Goal: Check status: Check status

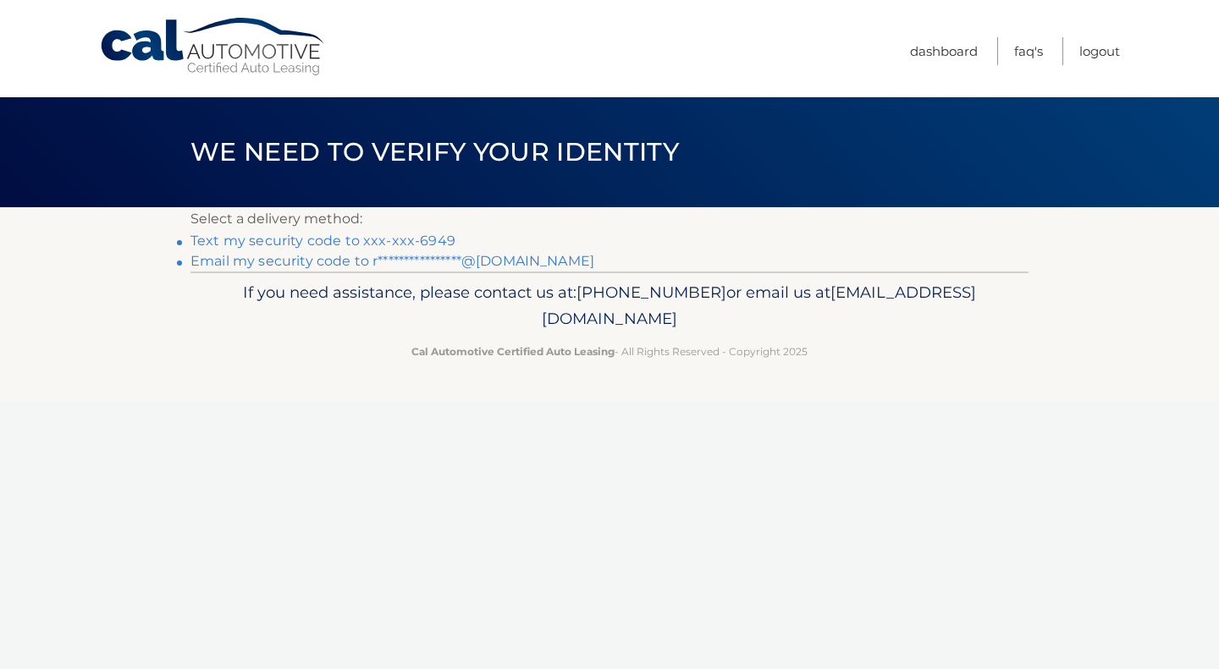
click at [281, 244] on link "Text my security code to xxx-xxx-6949" at bounding box center [322, 241] width 265 height 16
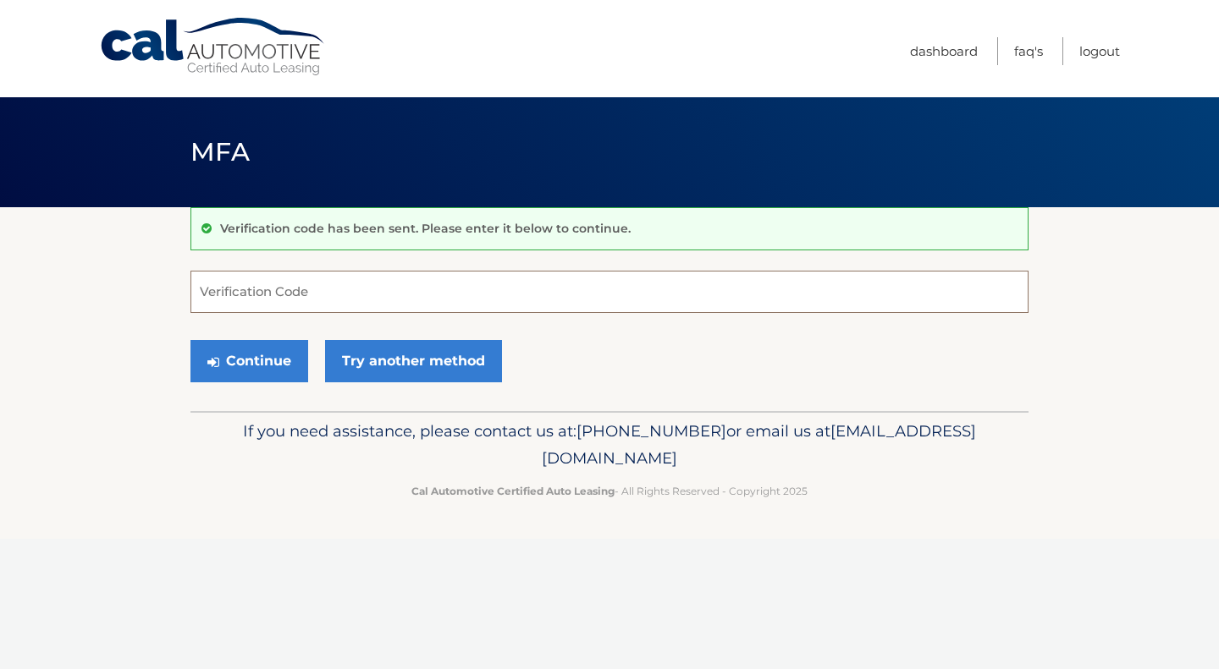
click at [295, 294] on input "Verification Code" at bounding box center [609, 292] width 838 height 42
type input "223383"
click at [254, 362] on button "Continue" at bounding box center [249, 361] width 118 height 42
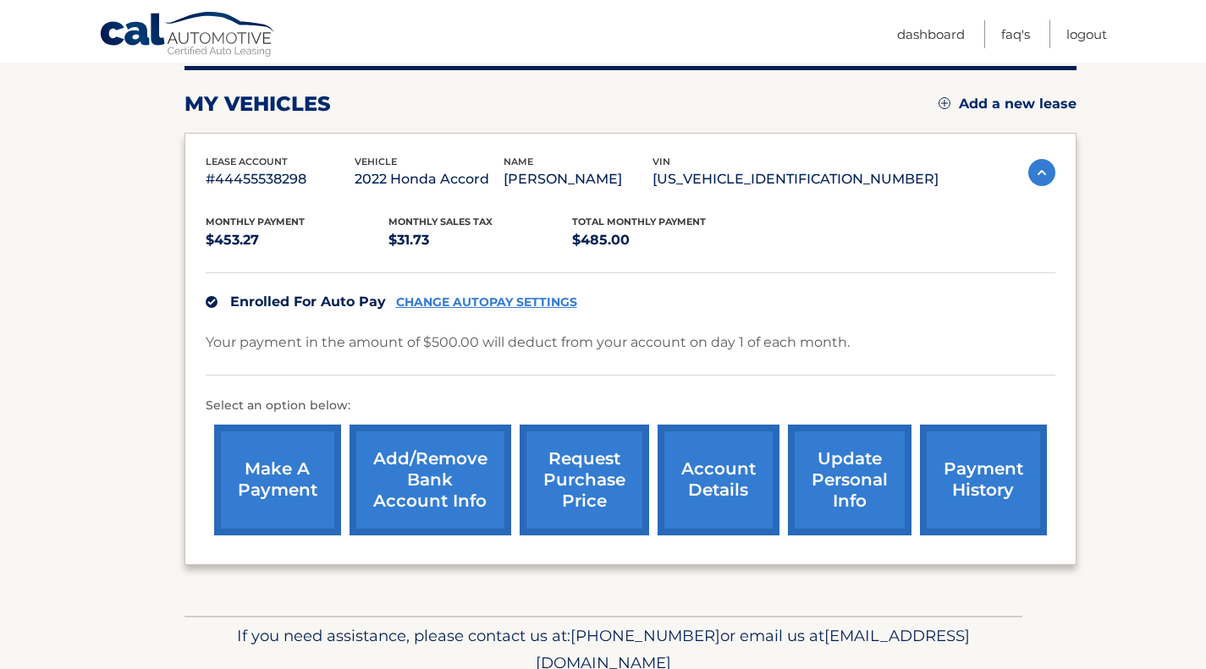
scroll to position [218, 0]
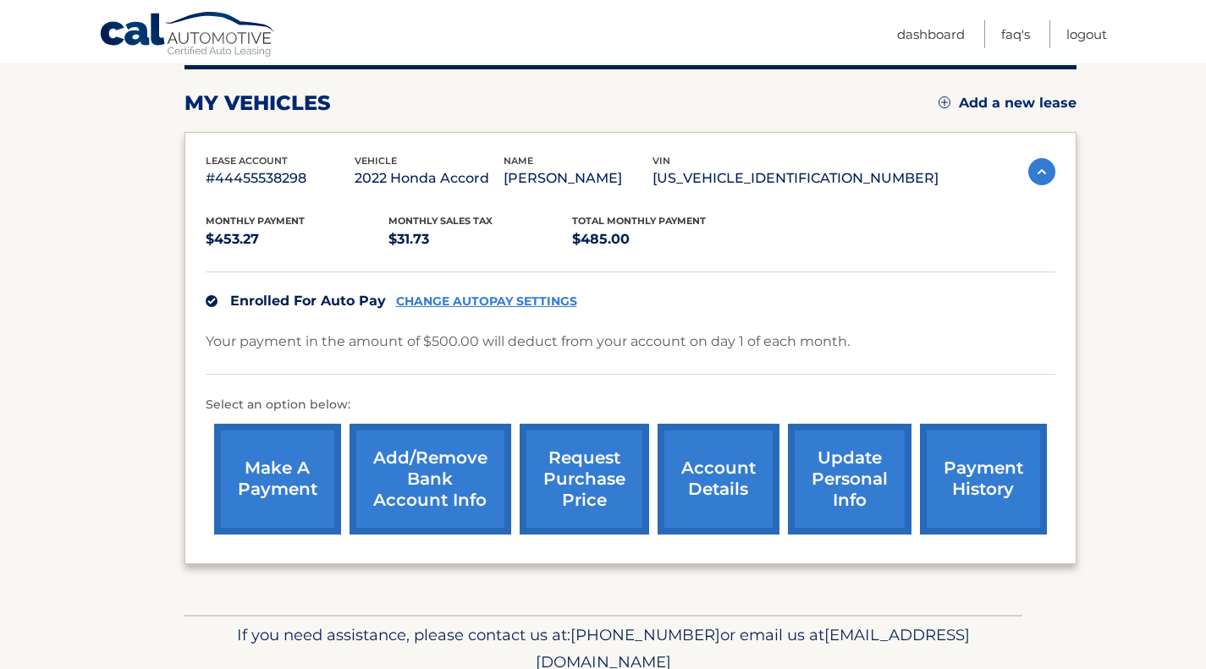
click at [698, 469] on link "account details" at bounding box center [719, 479] width 122 height 111
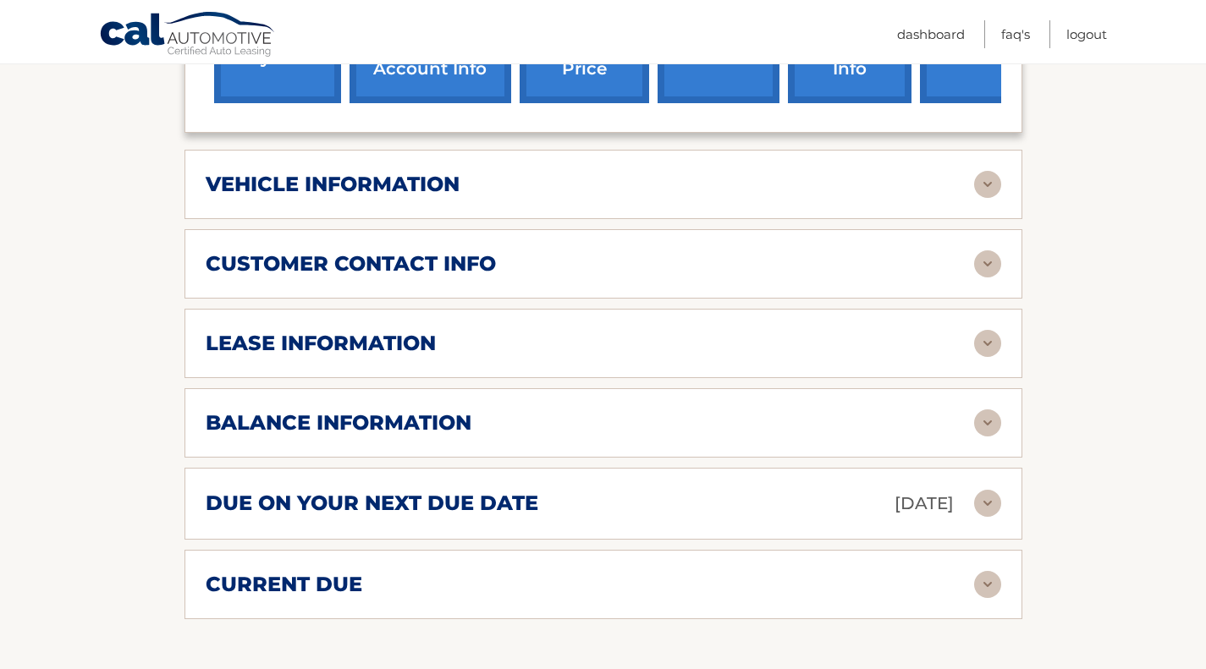
scroll to position [697, 0]
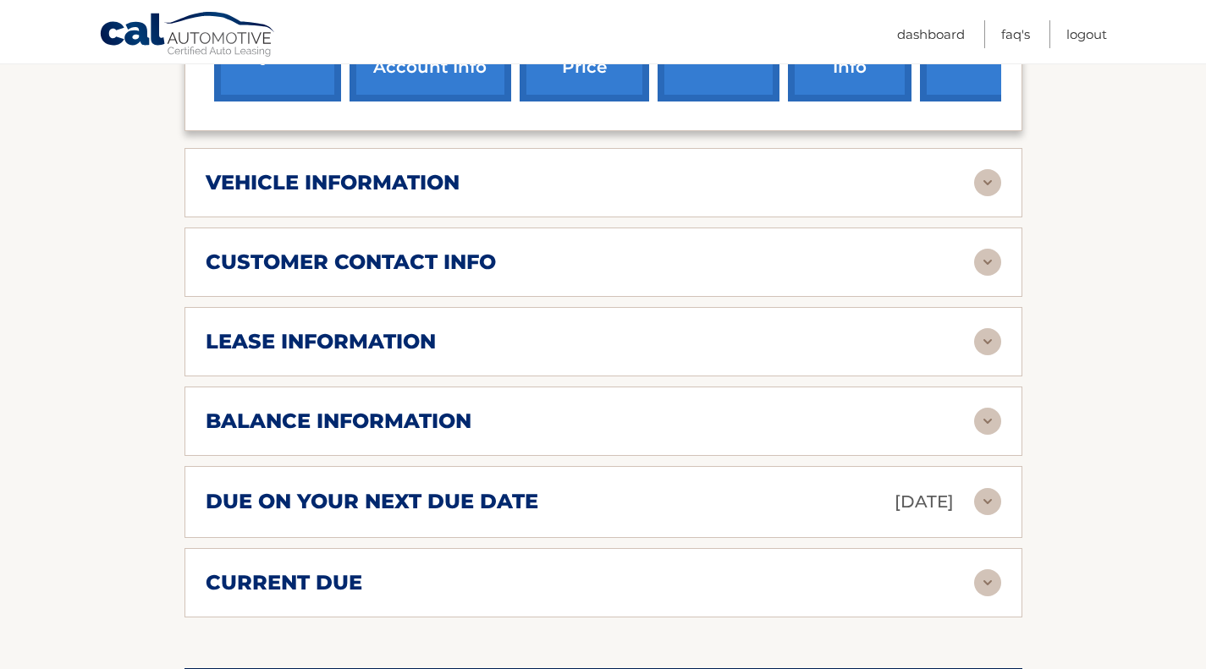
click at [983, 328] on img at bounding box center [987, 341] width 27 height 27
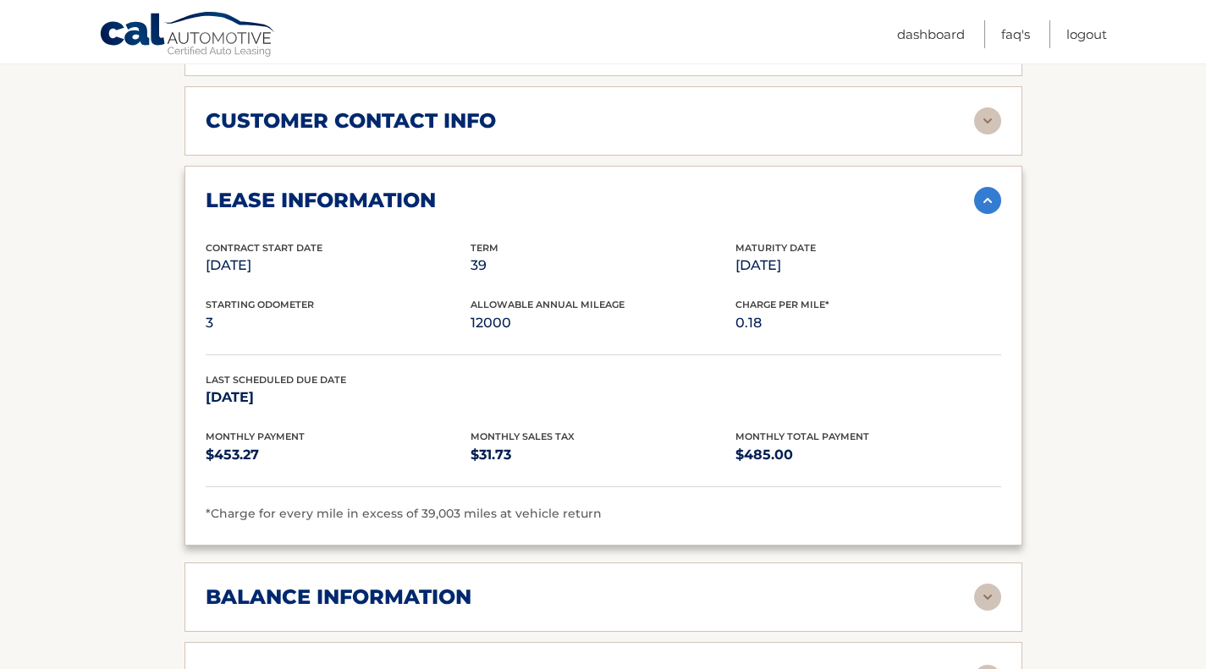
scroll to position [840, 0]
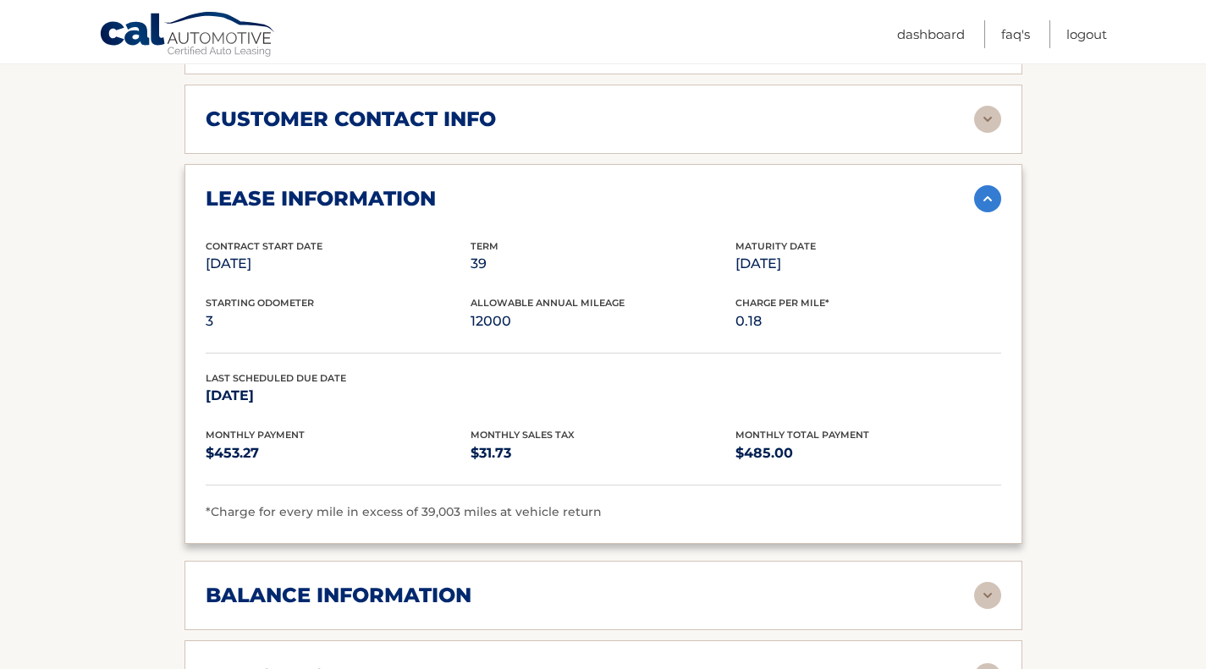
click at [426, 583] on h2 "balance information" at bounding box center [339, 595] width 266 height 25
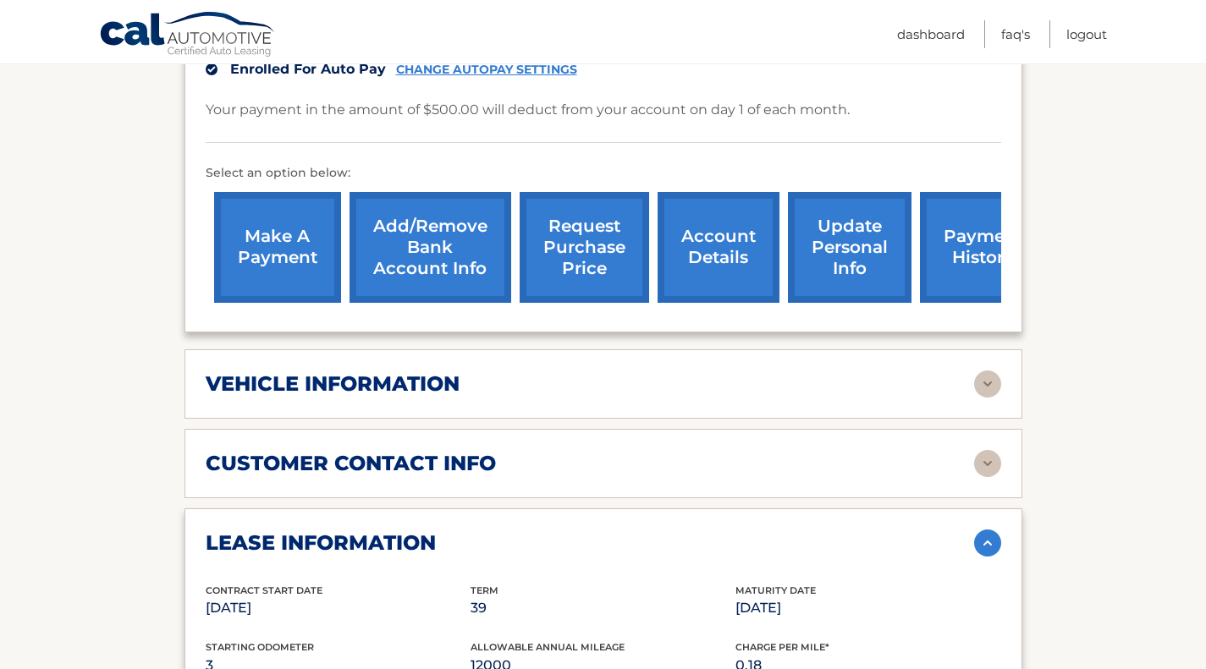
scroll to position [497, 0]
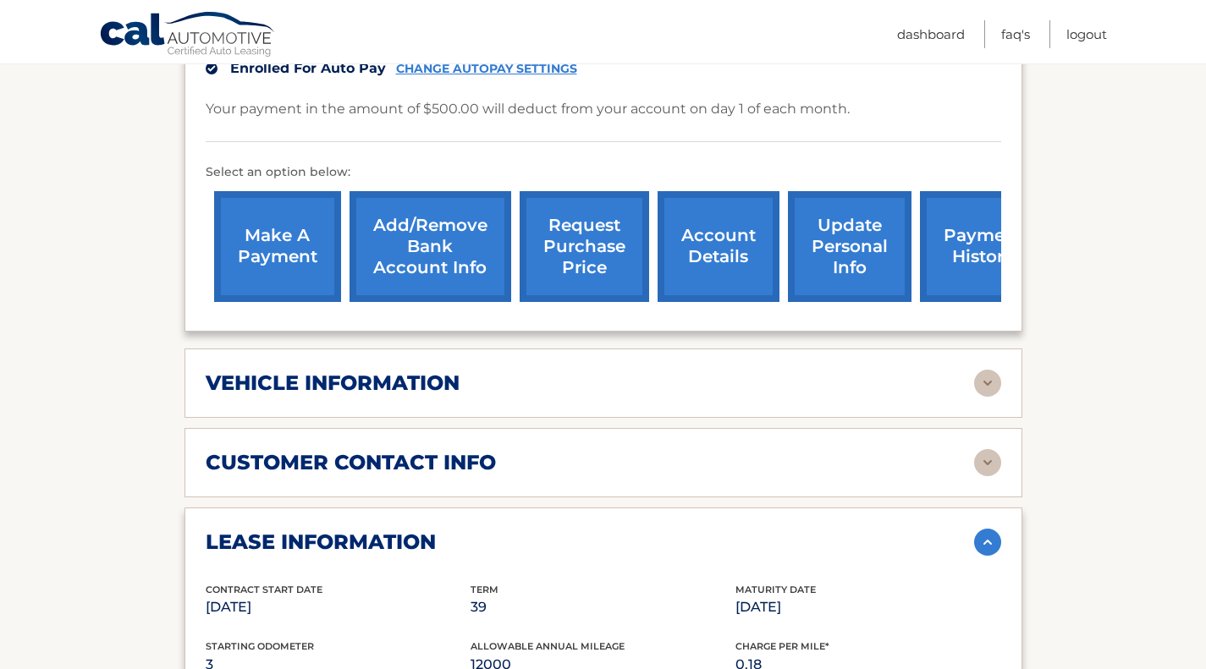
click at [985, 370] on img at bounding box center [987, 383] width 27 height 27
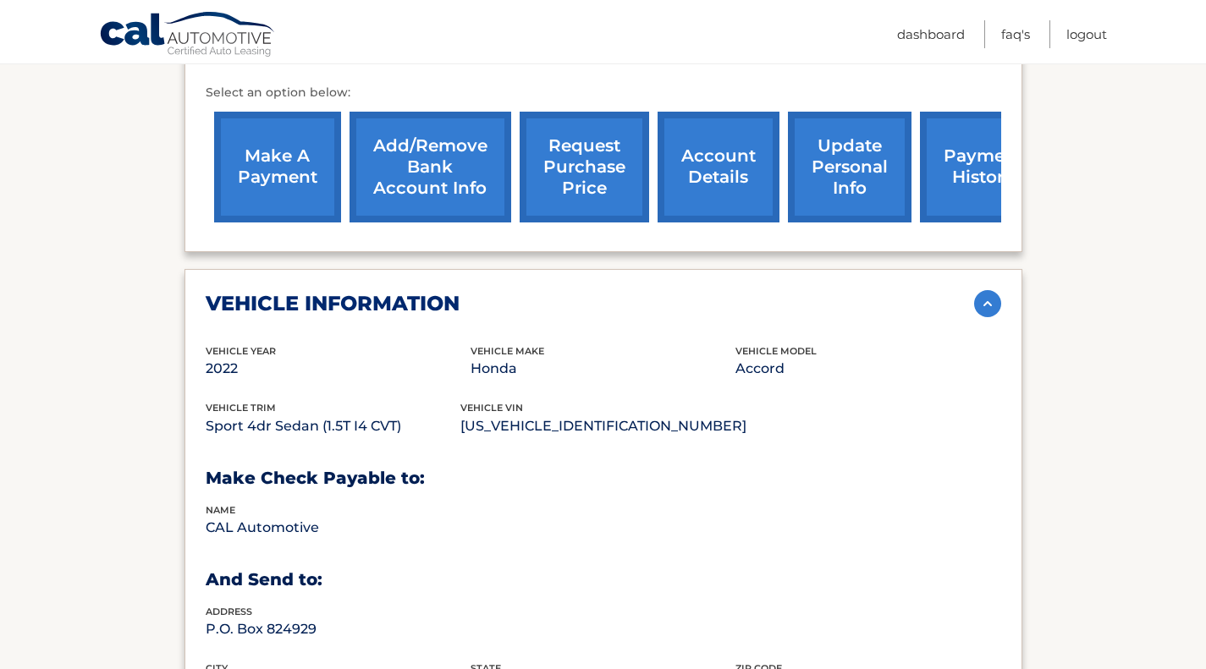
scroll to position [559, 0]
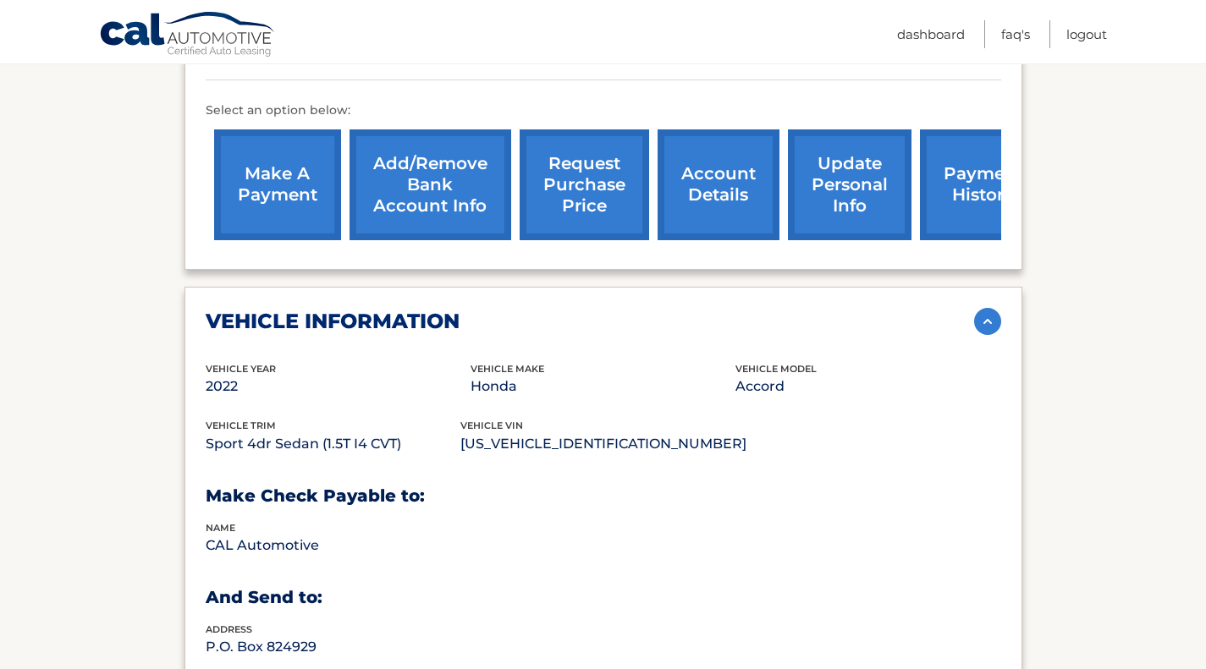
click at [582, 168] on link "request purchase price" at bounding box center [584, 184] width 129 height 111
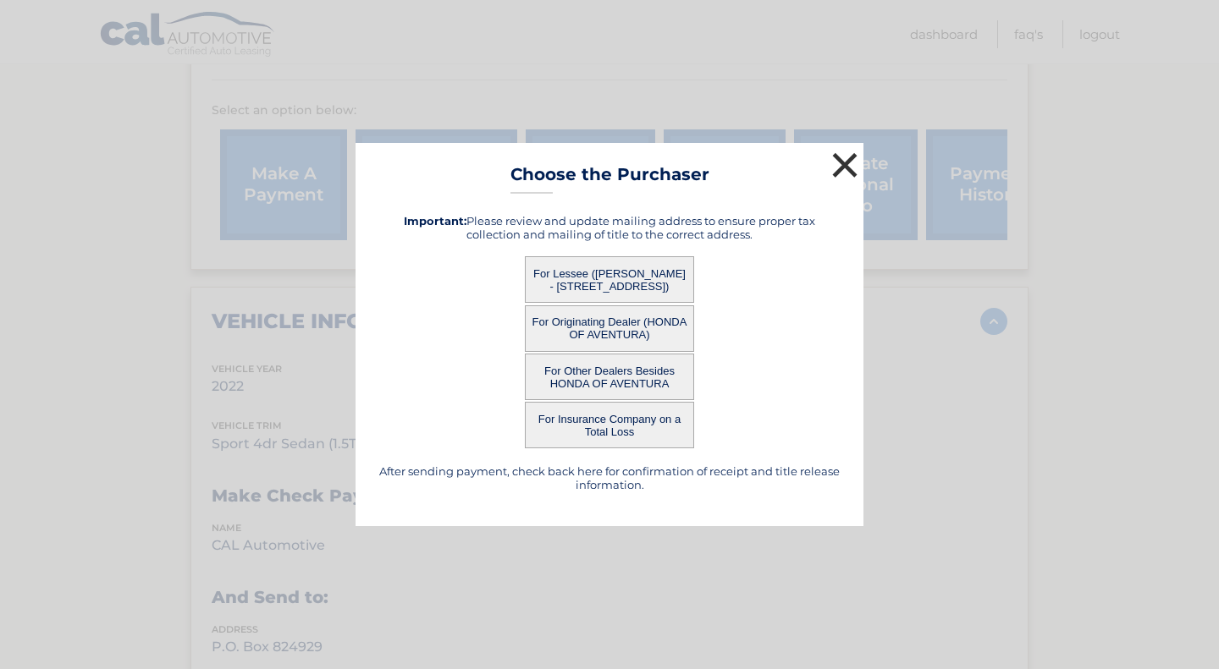
click at [840, 166] on button "×" at bounding box center [845, 165] width 34 height 34
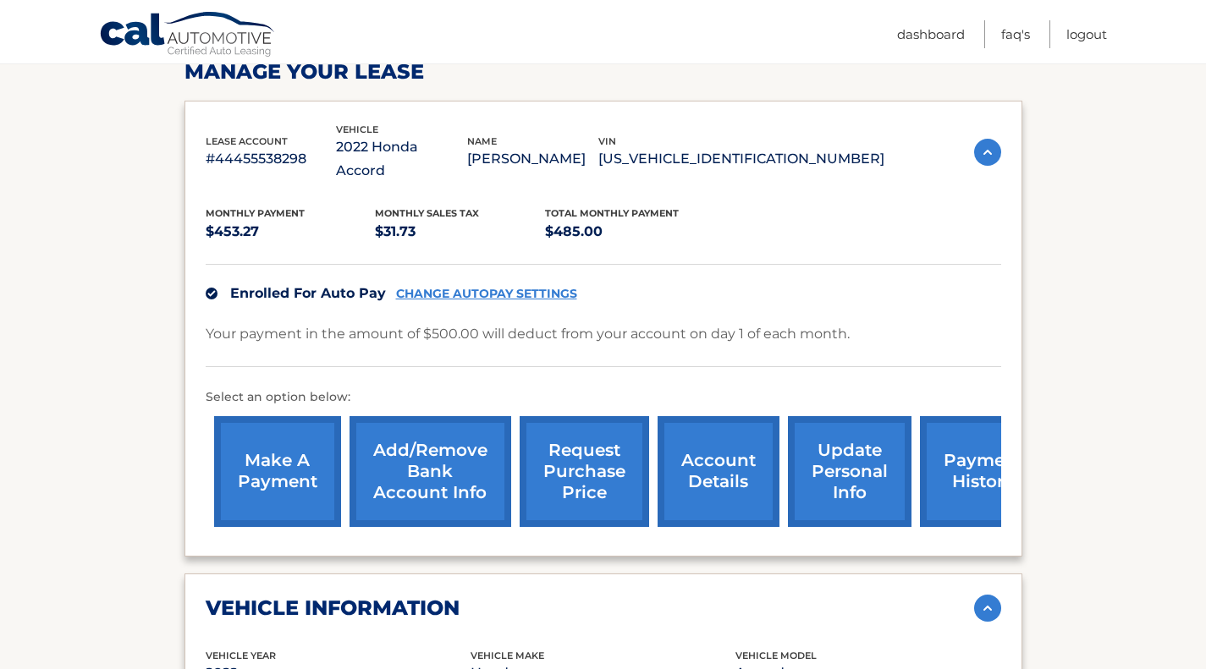
scroll to position [271, 0]
click at [939, 460] on link "payment history" at bounding box center [983, 472] width 127 height 111
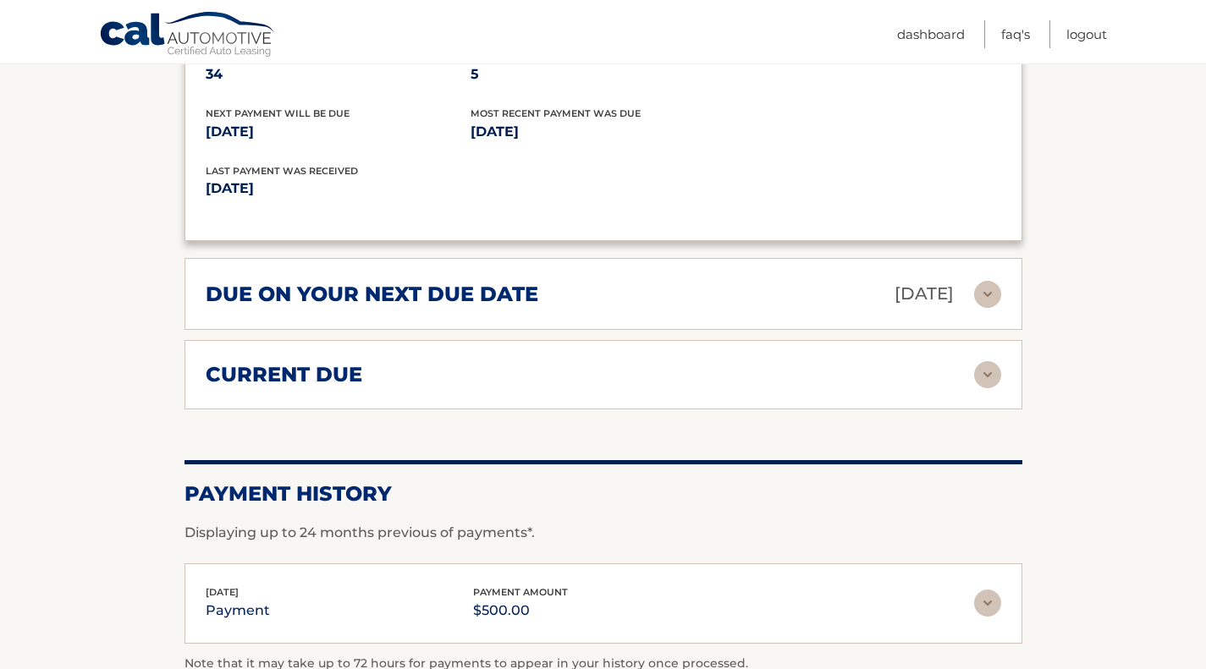
scroll to position [1837, 0]
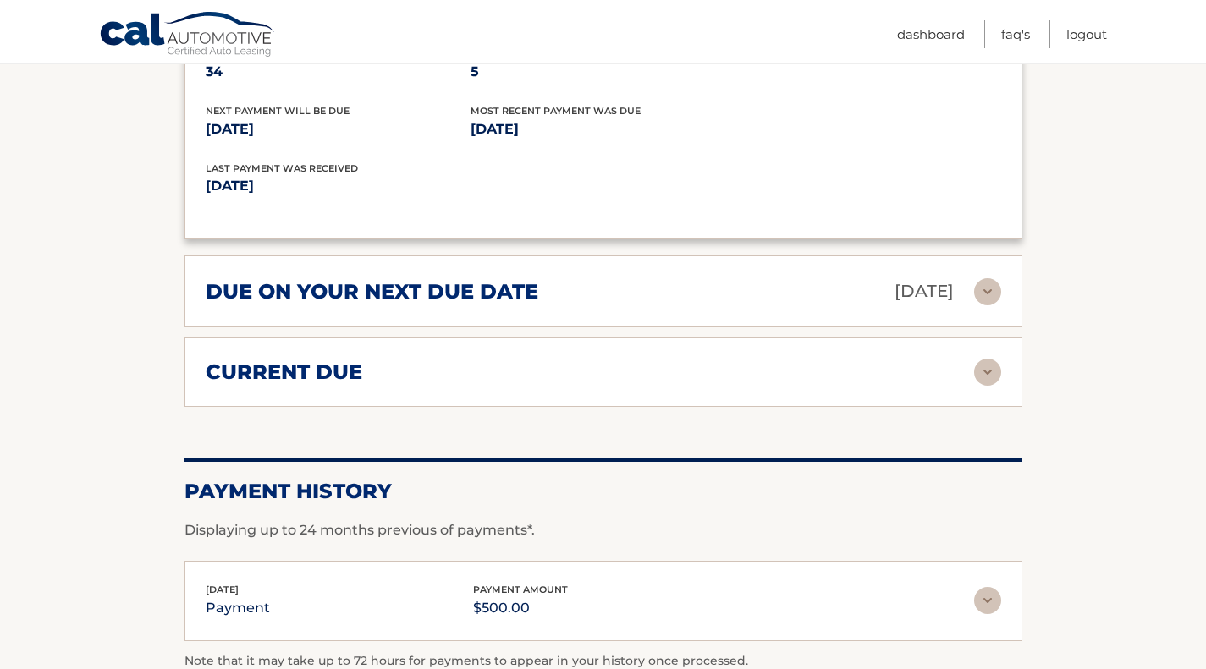
click at [684, 360] on div "current due" at bounding box center [590, 372] width 769 height 25
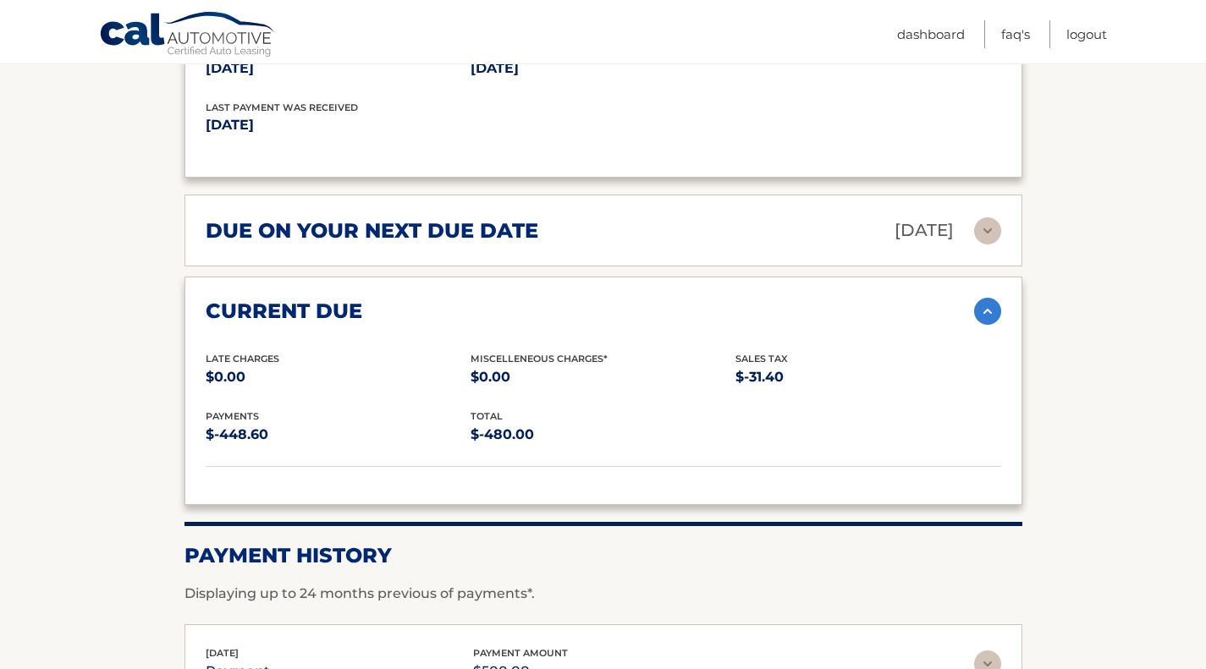
scroll to position [1850, 0]
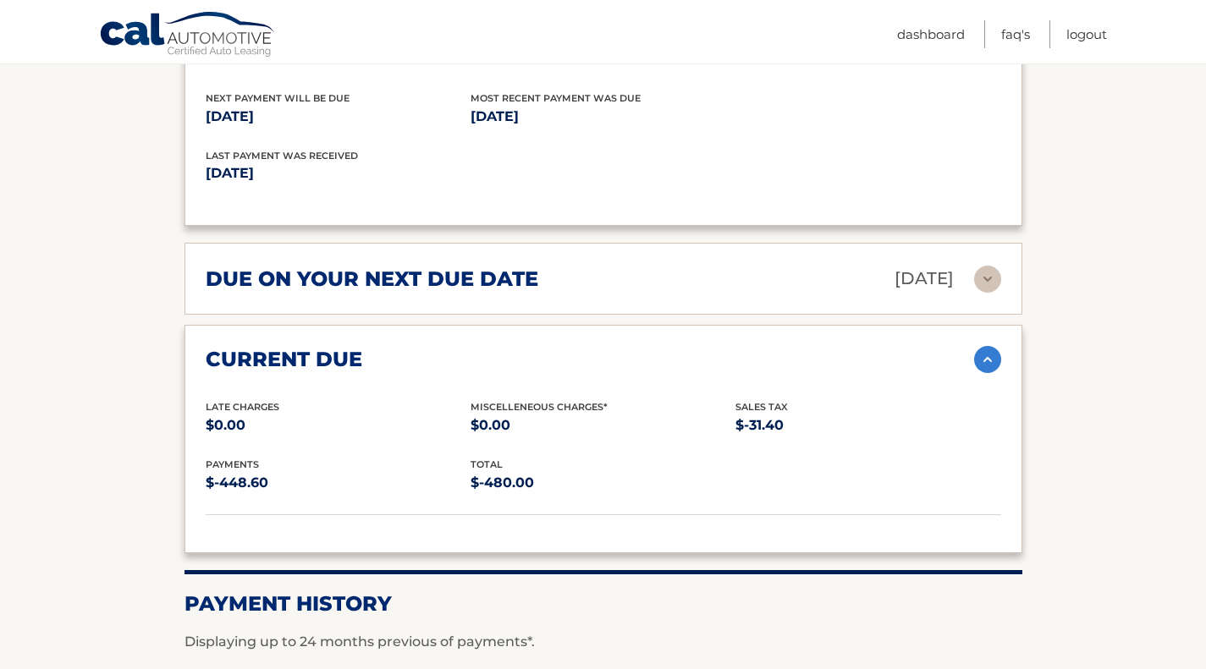
click at [664, 264] on div "due on your next due date Oct 01, 2025" at bounding box center [590, 279] width 769 height 30
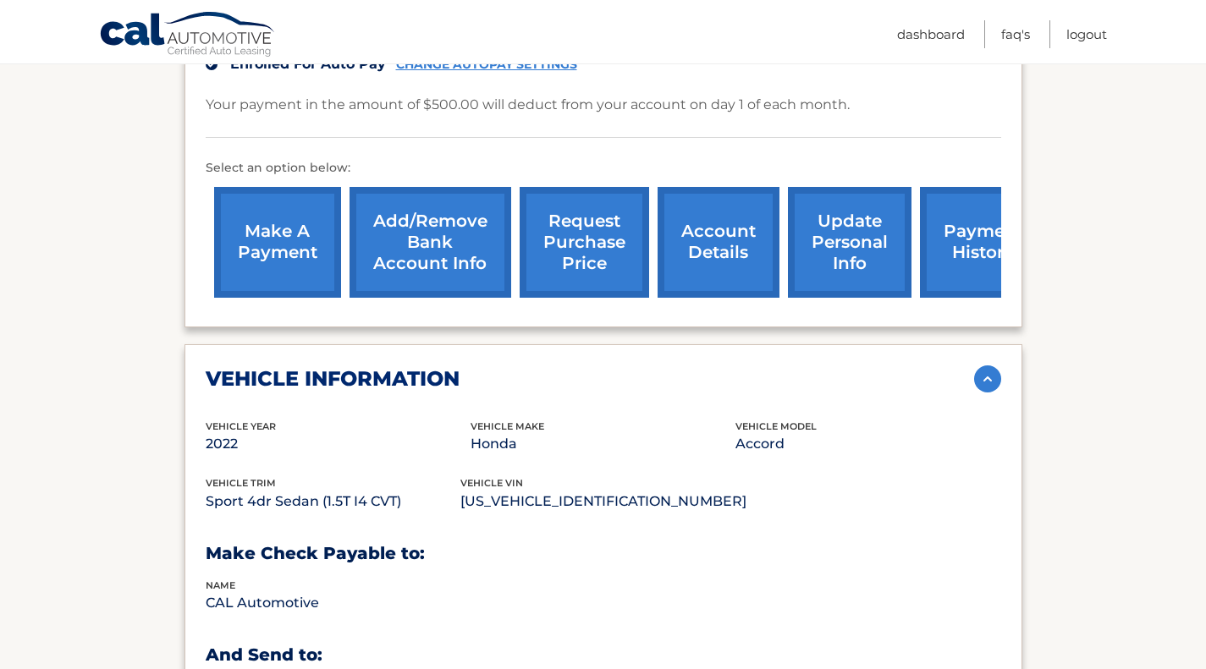
scroll to position [501, 0]
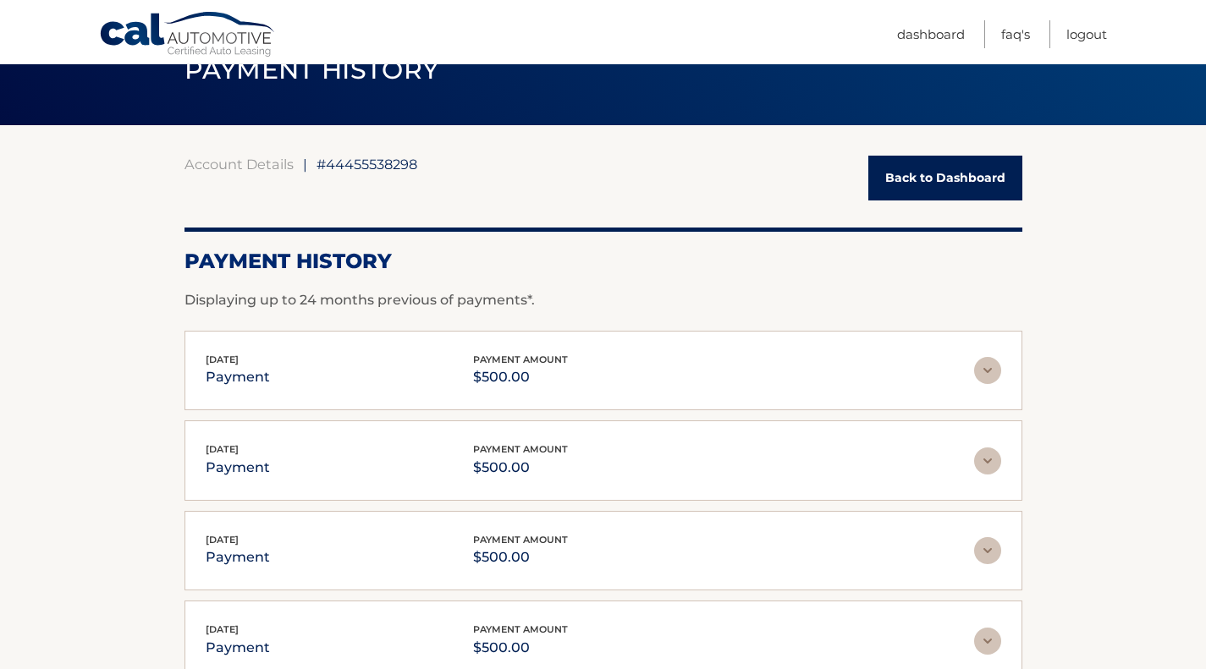
scroll to position [155, 0]
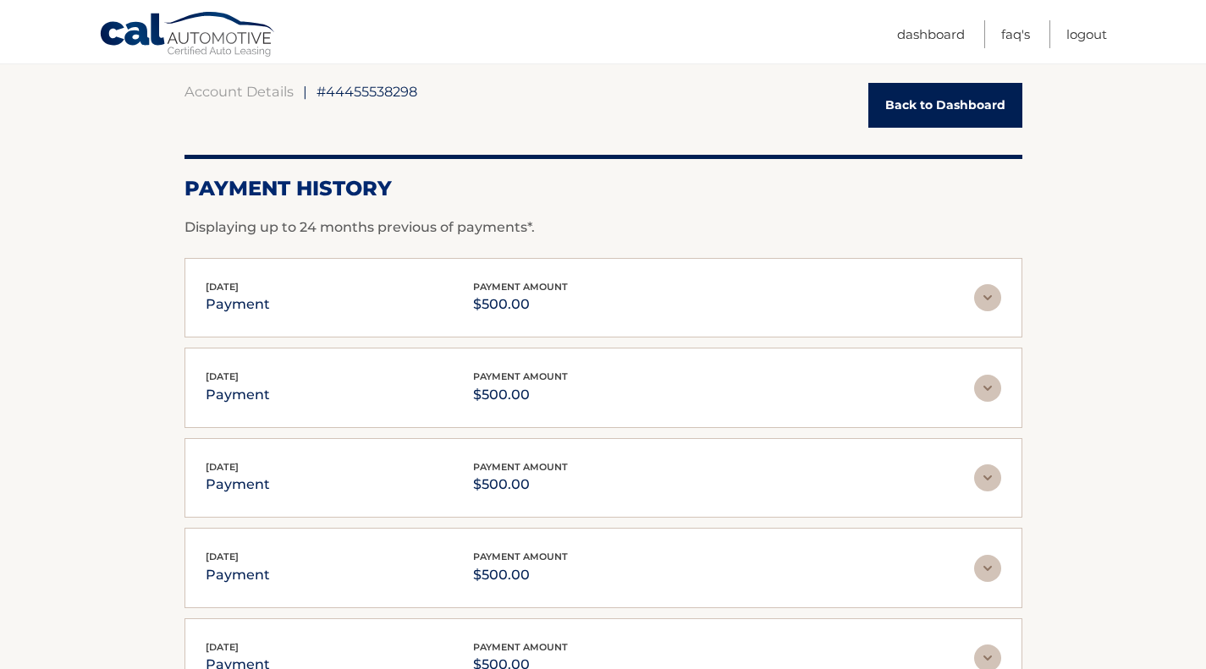
drag, startPoint x: 0, startPoint y: 0, endPoint x: 1028, endPoint y: 361, distance: 1089.2
click at [1028, 361] on section "Account Details | #44455538298 Back to Dashboard Payment History Displaying up …" at bounding box center [603, 440] width 1206 height 776
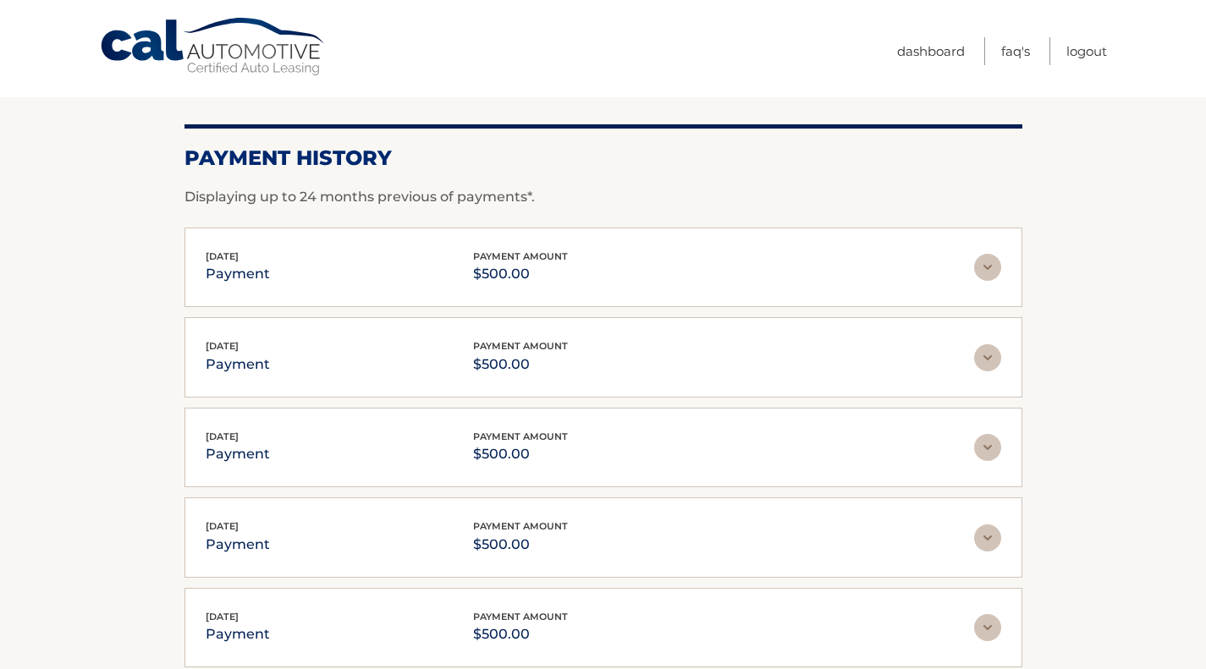
scroll to position [0, 0]
